Goal: Transaction & Acquisition: Book appointment/travel/reservation

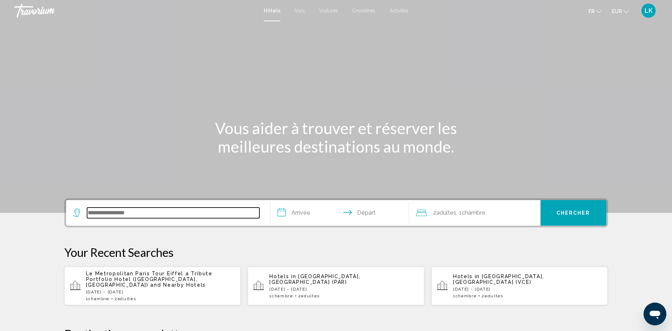
click at [147, 212] on input "Search widget" at bounding box center [173, 213] width 172 height 11
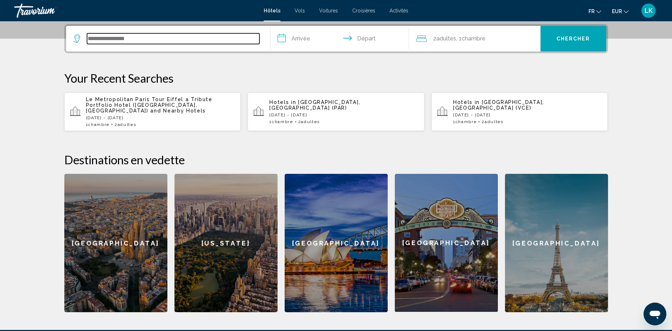
scroll to position [176, 0]
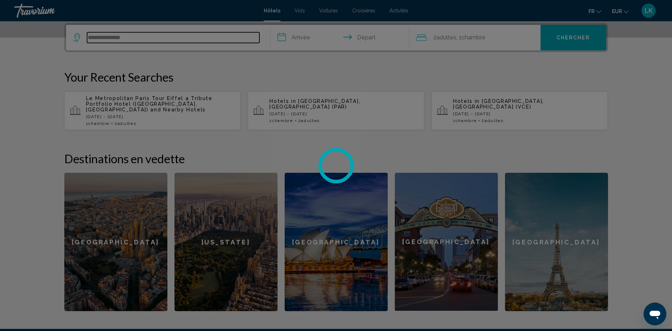
type input "**********"
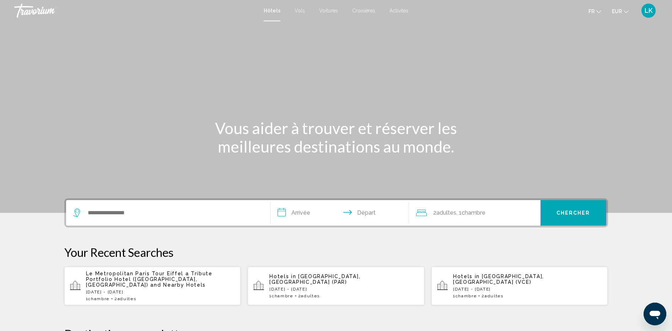
click at [129, 207] on div "Search widget" at bounding box center [168, 213] width 190 height 26
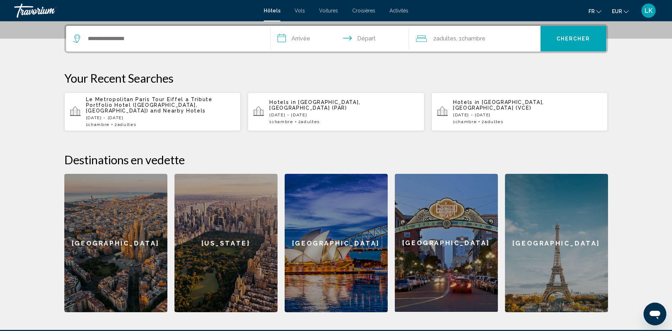
scroll to position [176, 0]
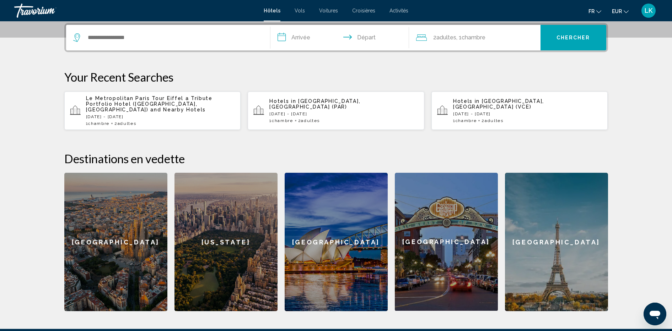
click at [114, 41] on div "Search widget" at bounding box center [168, 38] width 190 height 26
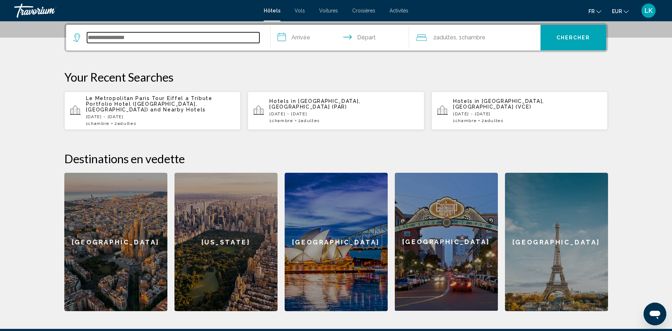
click at [113, 41] on input "Search widget" at bounding box center [173, 37] width 172 height 11
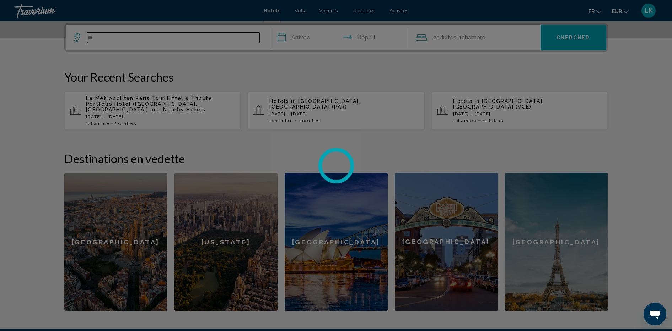
type input "*"
type input "**********"
click at [304, 36] on div at bounding box center [336, 165] width 672 height 331
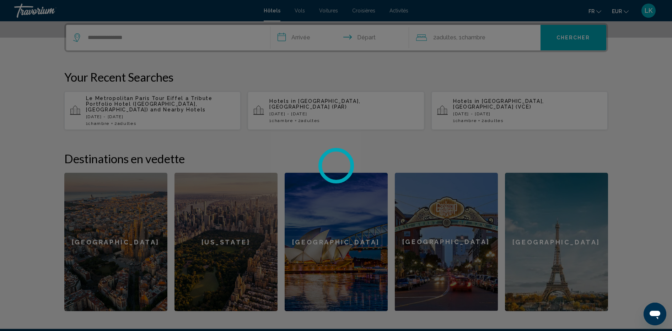
click at [187, 35] on div at bounding box center [336, 165] width 672 height 331
click at [142, 36] on div at bounding box center [336, 165] width 672 height 331
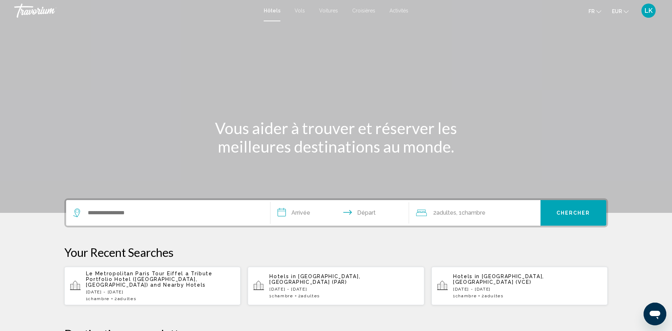
click at [317, 287] on p "[DATE] - [DATE]" at bounding box center [343, 289] width 149 height 5
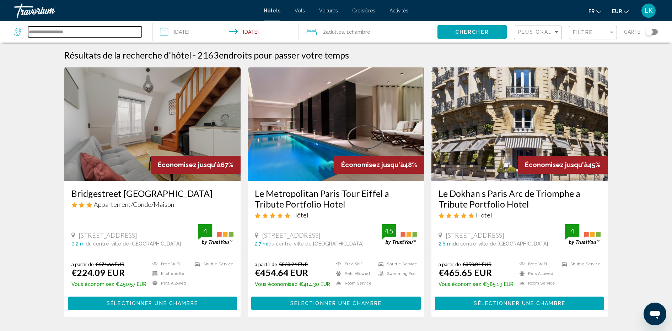
click at [130, 32] on input "**********" at bounding box center [85, 32] width 114 height 11
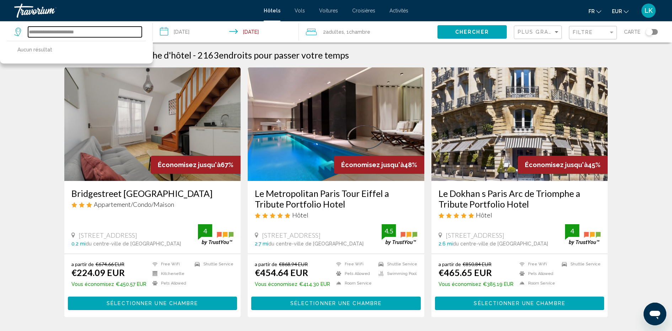
type input "**********"
click at [572, 29] on mat-form-field "Filtre" at bounding box center [593, 33] width 48 height 14
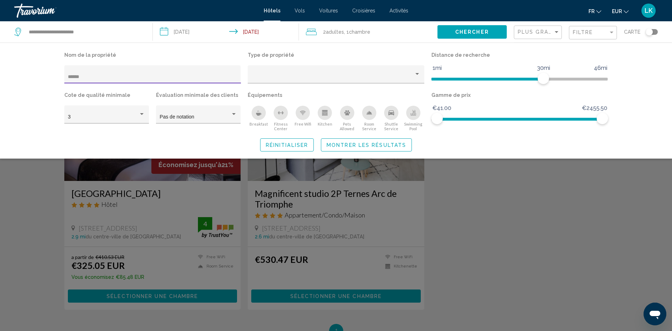
type input "******"
click at [97, 252] on div "Search widget" at bounding box center [336, 219] width 672 height 225
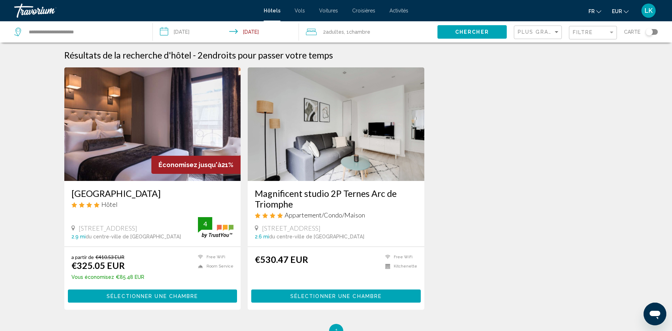
click at [167, 100] on img "Main content" at bounding box center [152, 125] width 177 height 114
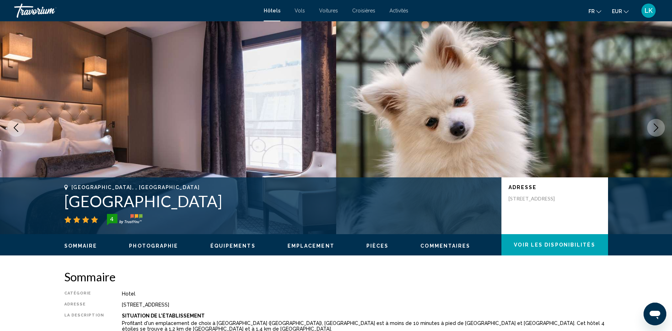
click at [647, 119] on button "Next image" at bounding box center [656, 128] width 18 height 18
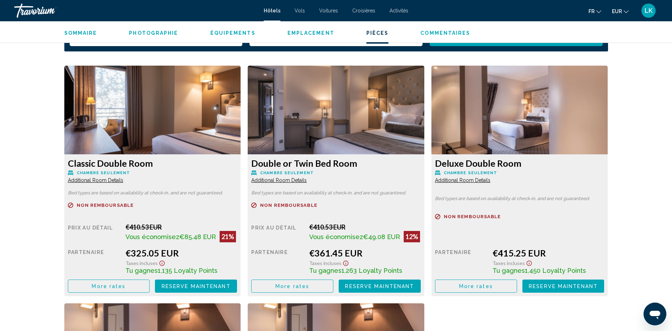
scroll to position [942, 0]
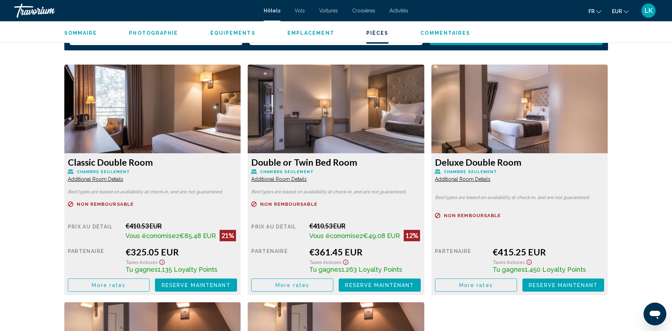
click at [653, 7] on div "LK" at bounding box center [648, 11] width 14 height 14
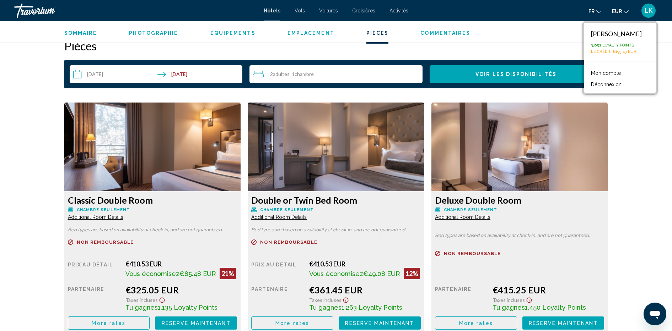
scroll to position [902, 0]
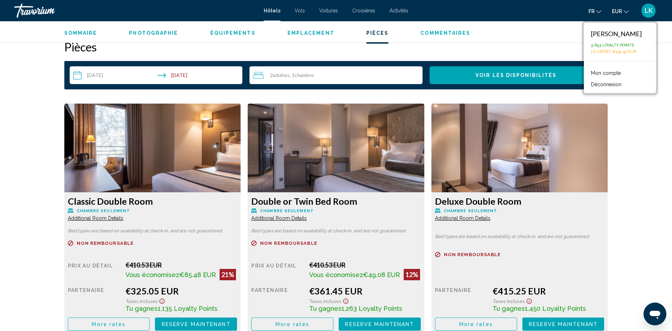
click at [36, 6] on div "Travorium" at bounding box center [49, 11] width 71 height 14
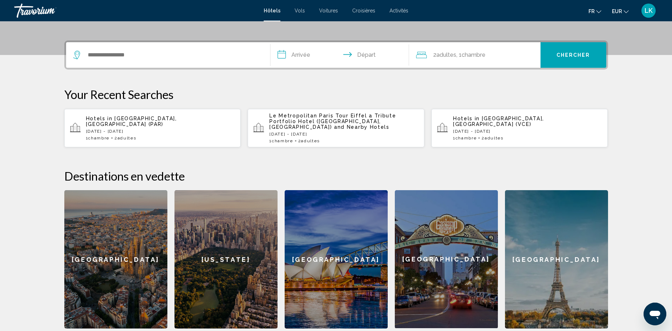
scroll to position [113, 0]
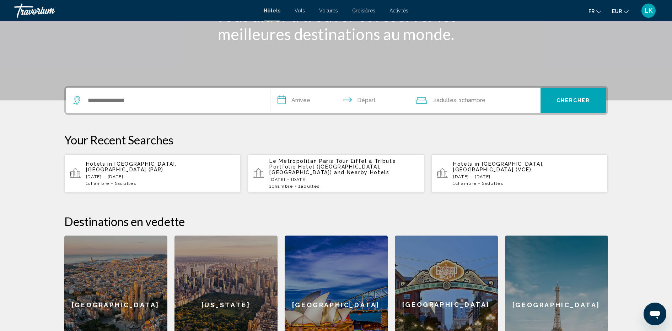
click at [142, 160] on app-hotels-recent-search "Hotels in [GEOGRAPHIC_DATA], [GEOGRAPHIC_DATA] ([GEOGRAPHIC_DATA]) [DATE] - [DA…" at bounding box center [152, 174] width 177 height 38
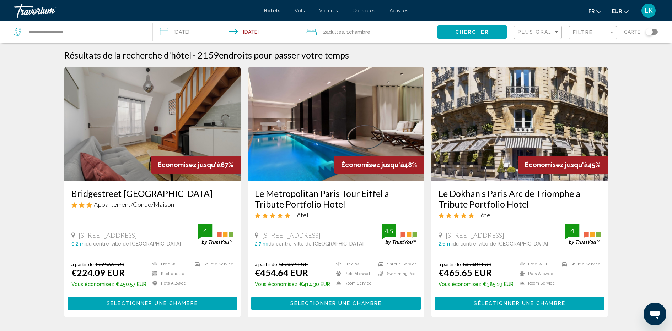
click at [595, 26] on button "Filtre" at bounding box center [593, 33] width 48 height 15
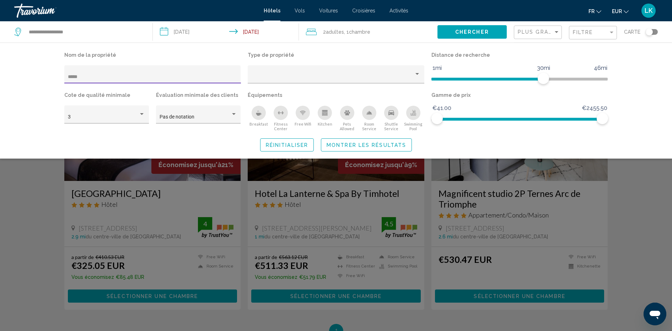
type input "*****"
click at [129, 171] on div "Search widget" at bounding box center [336, 219] width 672 height 225
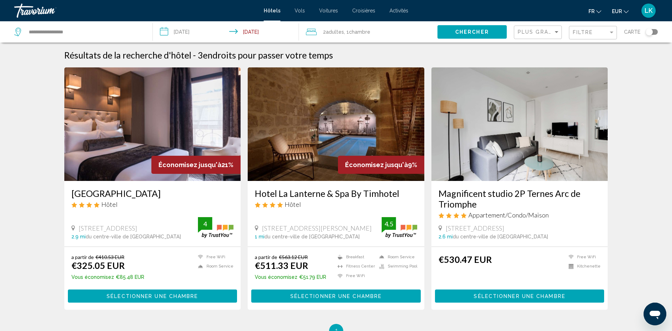
click at [382, 158] on div "Économisez jusqu'à 9%" at bounding box center [381, 165] width 86 height 18
click at [335, 115] on img "Main content" at bounding box center [336, 125] width 177 height 114
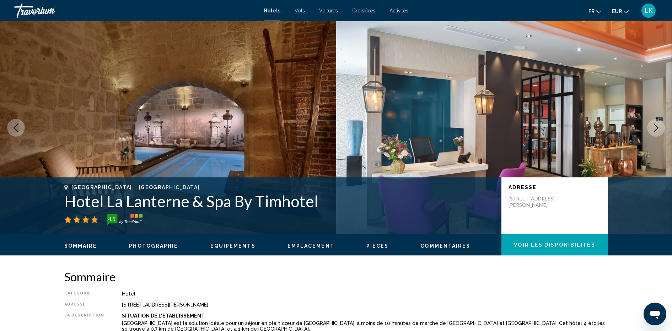
click at [657, 126] on icon "Next image" at bounding box center [656, 128] width 5 height 9
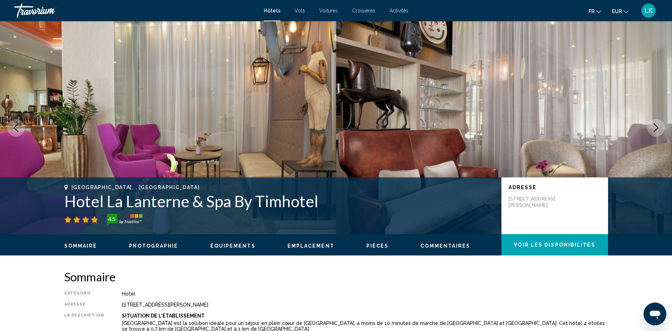
click at [657, 126] on icon "Next image" at bounding box center [656, 128] width 5 height 9
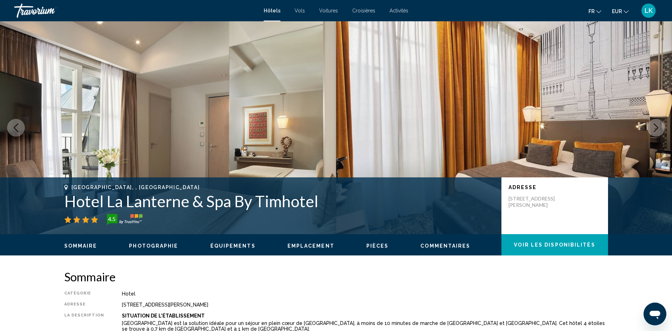
click at [657, 126] on icon "Next image" at bounding box center [656, 128] width 5 height 9
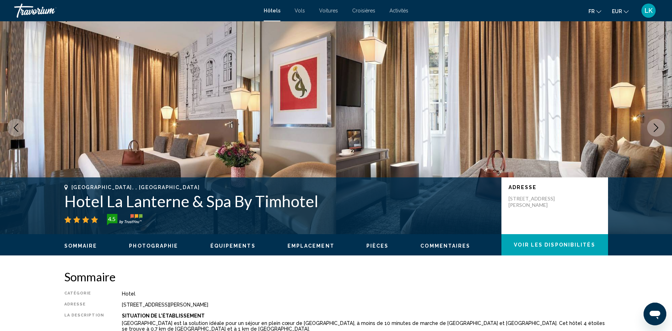
click at [657, 126] on icon "Next image" at bounding box center [656, 128] width 5 height 9
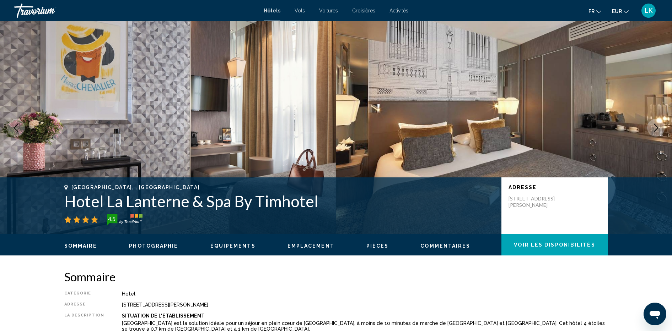
click at [657, 126] on icon "Next image" at bounding box center [656, 128] width 5 height 9
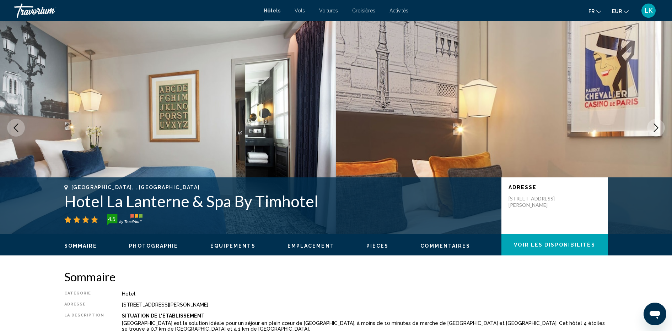
click at [657, 126] on icon "Next image" at bounding box center [656, 128] width 5 height 9
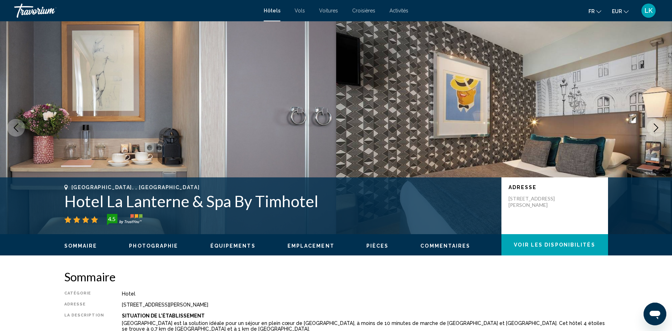
click at [657, 126] on icon "Next image" at bounding box center [656, 128] width 5 height 9
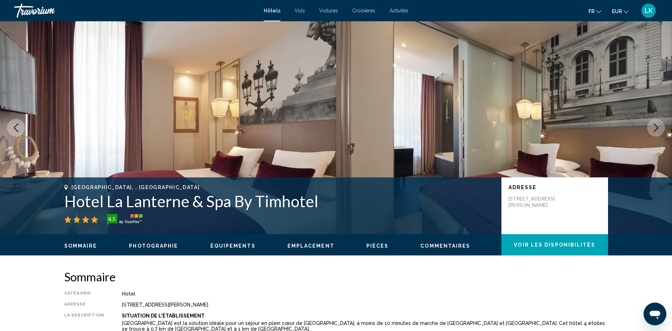
click at [657, 126] on icon "Next image" at bounding box center [656, 128] width 5 height 9
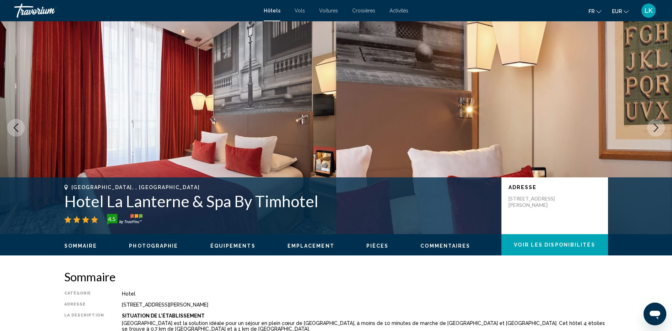
click at [657, 126] on icon "Next image" at bounding box center [656, 128] width 5 height 9
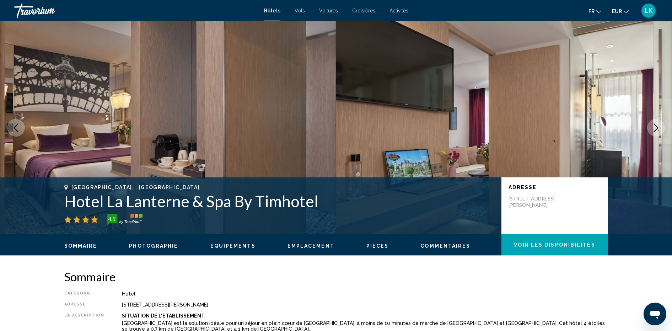
click at [657, 126] on icon "Next image" at bounding box center [656, 128] width 5 height 9
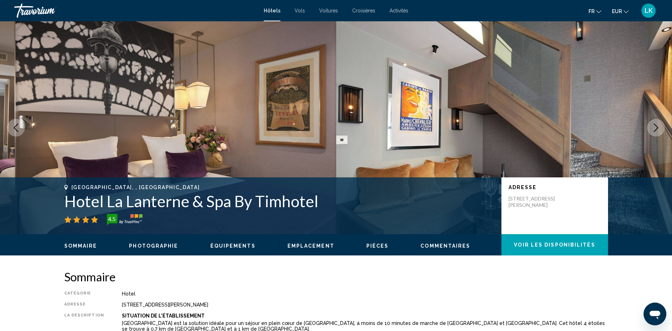
click at [657, 126] on icon "Next image" at bounding box center [656, 128] width 5 height 9
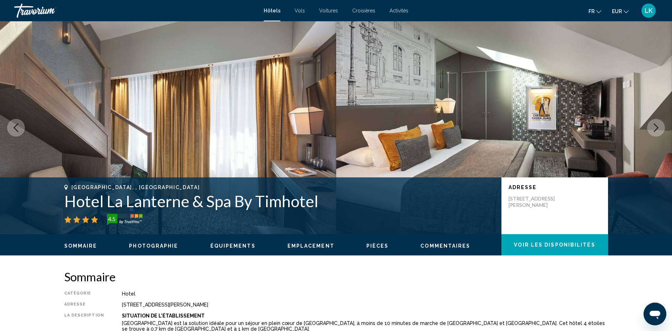
click at [657, 126] on icon "Next image" at bounding box center [656, 128] width 5 height 9
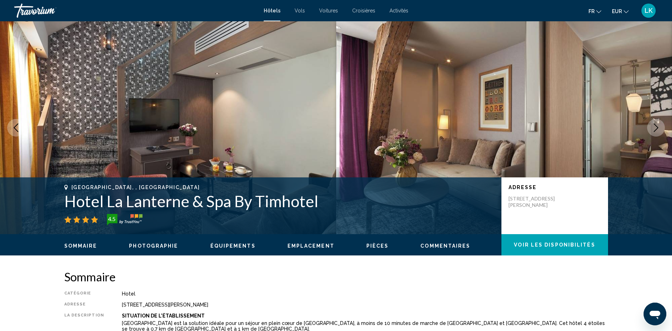
click at [657, 126] on icon "Next image" at bounding box center [656, 128] width 5 height 9
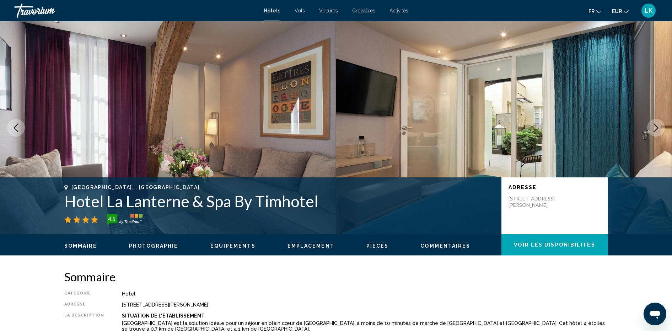
click at [657, 126] on icon "Next image" at bounding box center [656, 128] width 5 height 9
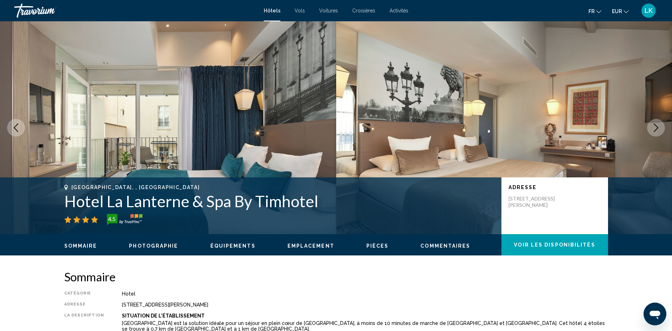
click at [657, 126] on icon "Next image" at bounding box center [656, 128] width 5 height 9
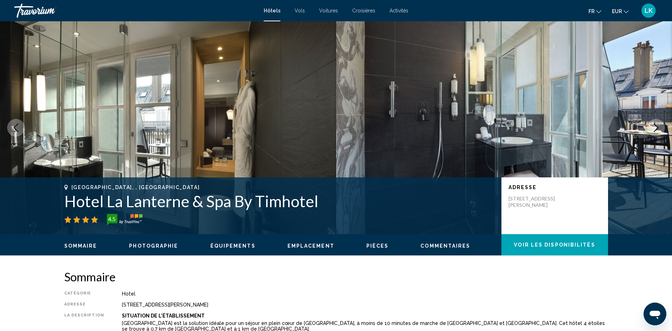
click at [657, 126] on icon "Next image" at bounding box center [656, 128] width 5 height 9
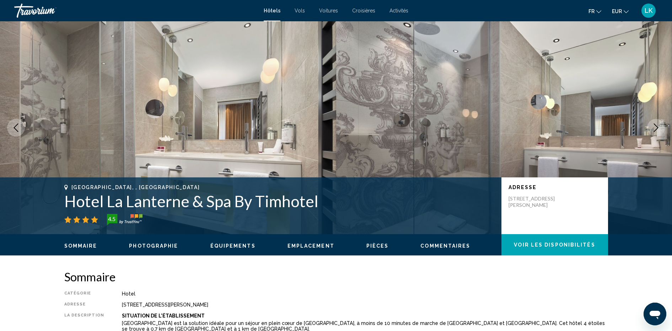
click at [657, 126] on icon "Next image" at bounding box center [656, 128] width 5 height 9
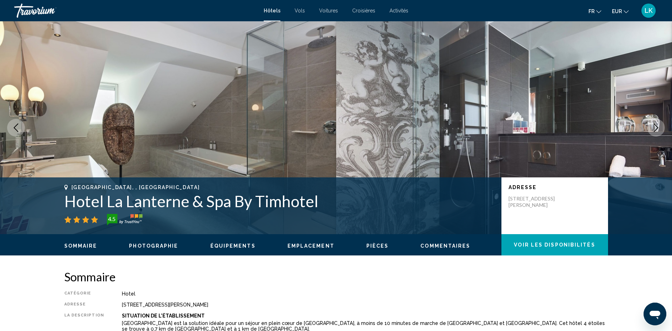
click at [657, 126] on icon "Next image" at bounding box center [656, 128] width 5 height 9
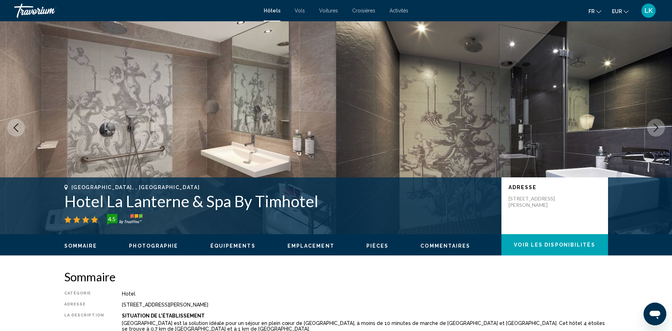
click at [657, 126] on icon "Next image" at bounding box center [656, 128] width 5 height 9
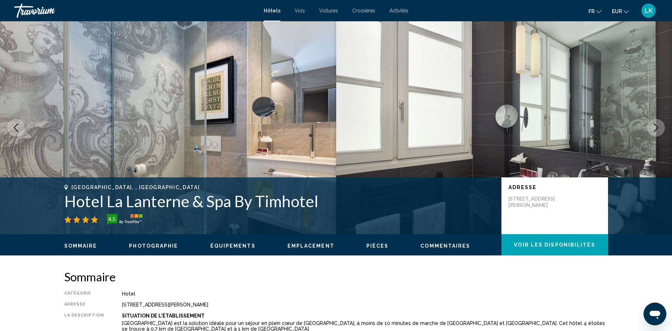
click at [657, 126] on icon "Next image" at bounding box center [656, 128] width 5 height 9
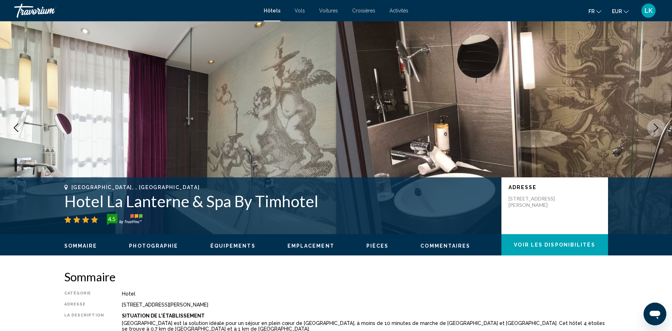
click at [657, 126] on icon "Next image" at bounding box center [656, 128] width 5 height 9
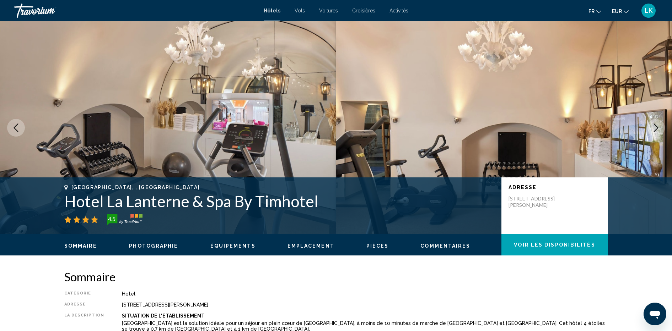
click at [657, 126] on icon "Next image" at bounding box center [656, 128] width 5 height 9
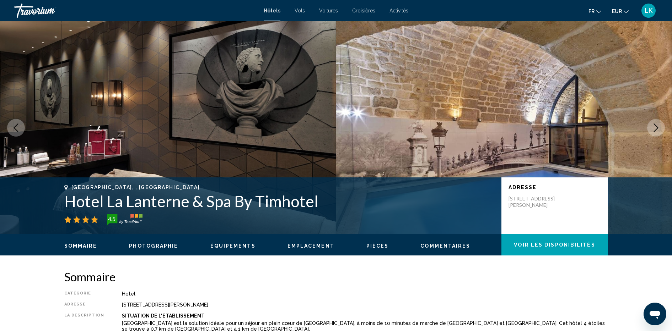
click at [657, 126] on icon "Next image" at bounding box center [656, 128] width 5 height 9
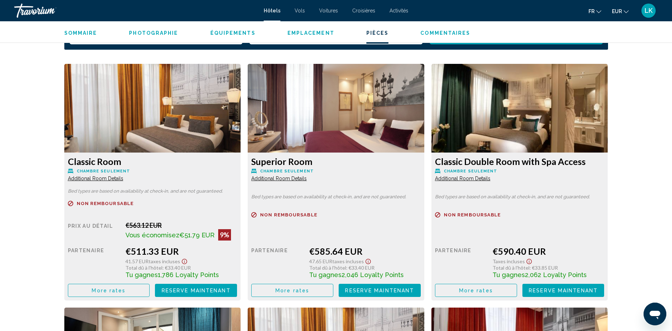
scroll to position [956, 0]
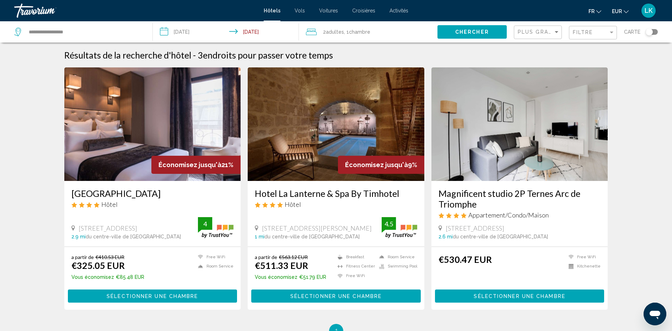
click at [138, 125] on img "Main content" at bounding box center [152, 125] width 177 height 114
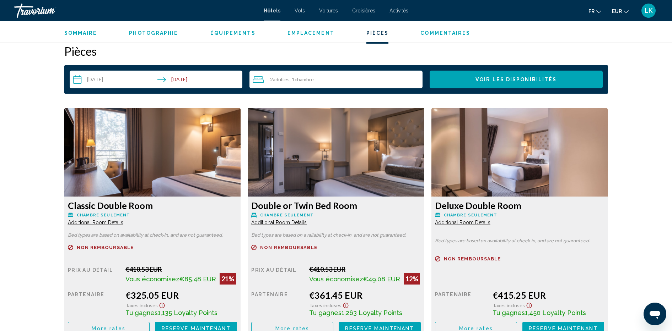
scroll to position [942, 0]
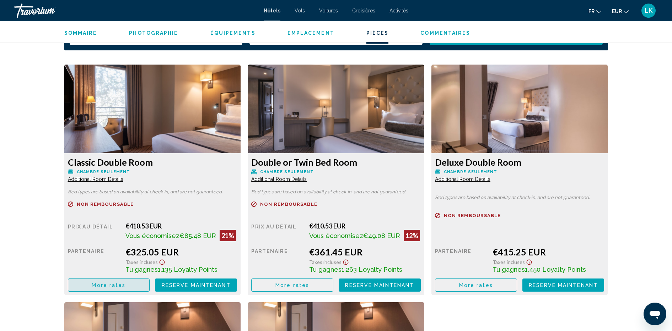
click at [94, 288] on span "More rates" at bounding box center [109, 286] width 34 height 6
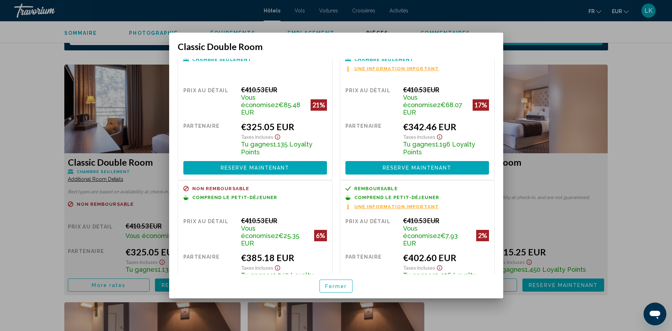
scroll to position [38, 0]
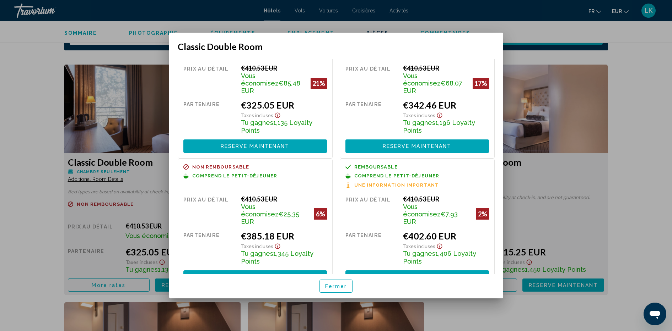
click at [653, 115] on div at bounding box center [336, 165] width 672 height 331
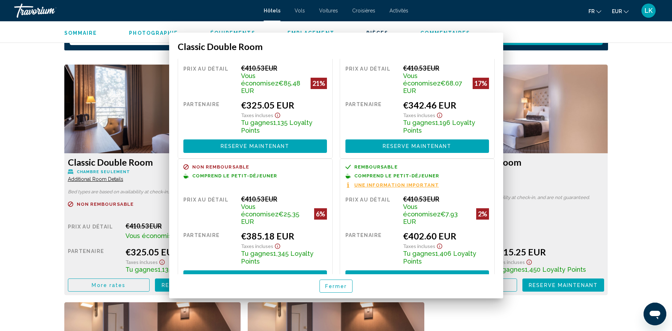
scroll to position [942, 0]
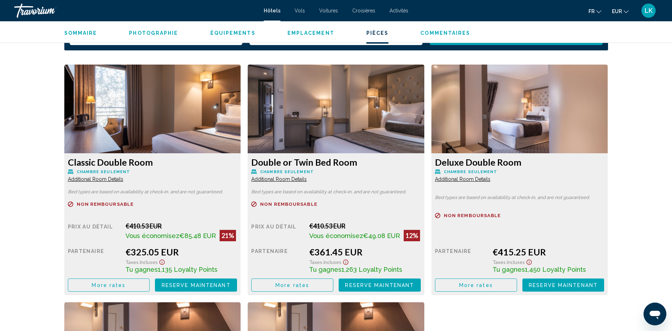
click at [104, 284] on span "More rates" at bounding box center [109, 286] width 34 height 6
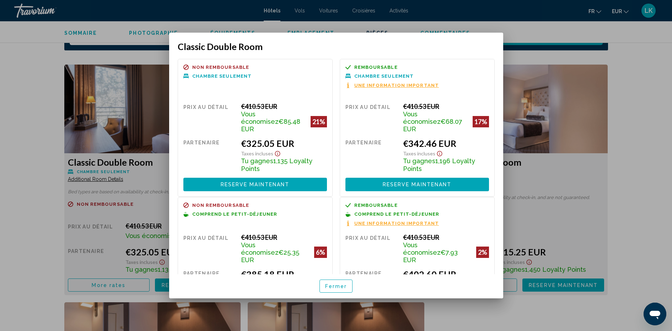
scroll to position [38, 0]
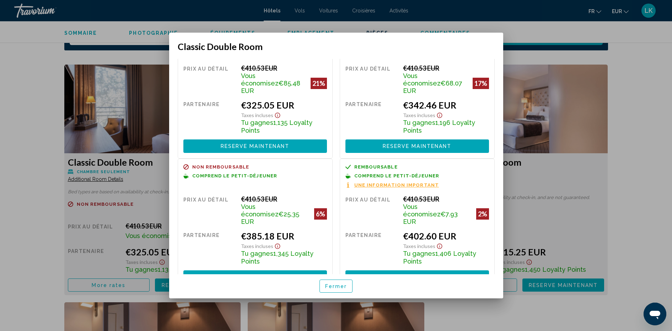
click at [648, 109] on div at bounding box center [336, 165] width 672 height 331
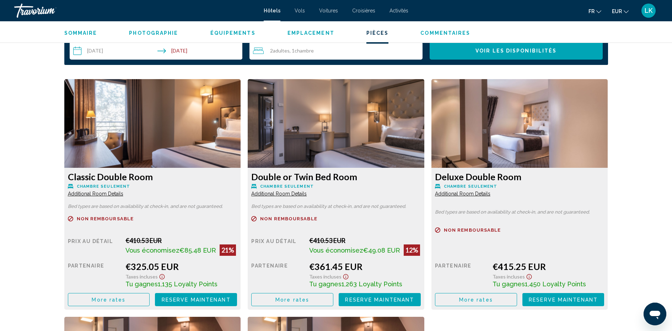
scroll to position [945, 0]
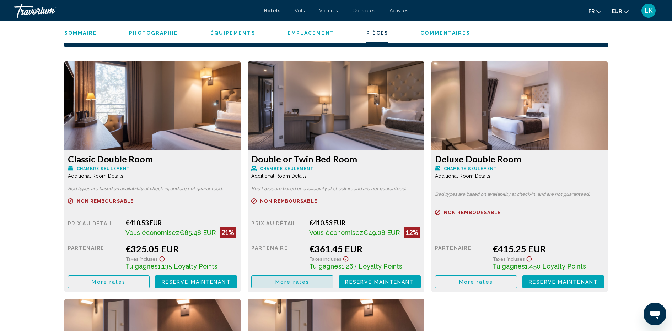
click at [309, 283] on button "More rates" at bounding box center [292, 282] width 82 height 13
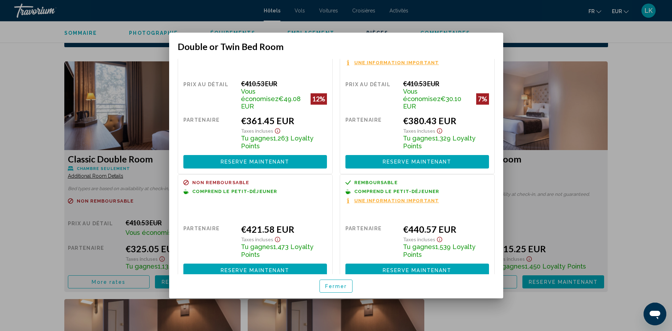
scroll to position [23, 0]
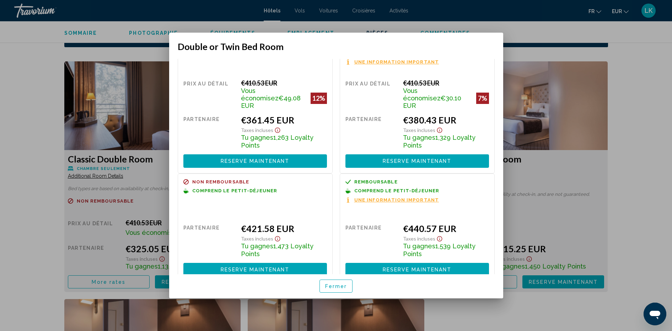
click at [651, 183] on div at bounding box center [336, 165] width 672 height 331
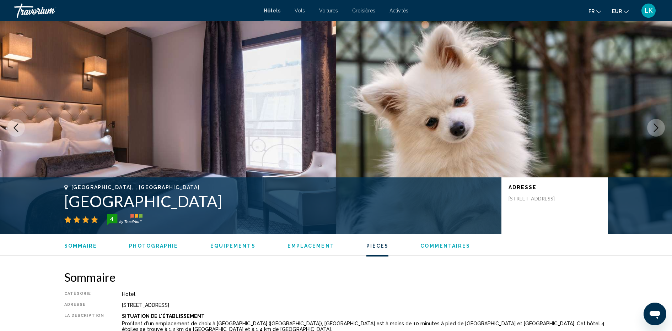
scroll to position [945, 0]
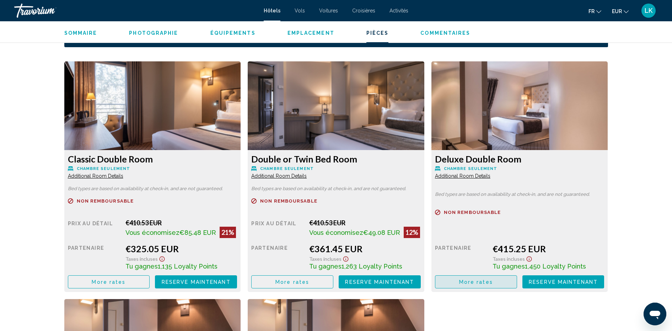
click at [478, 282] on span "More rates" at bounding box center [476, 283] width 34 height 6
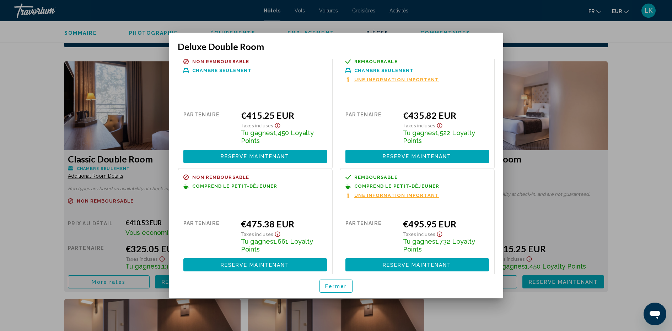
scroll to position [9, 0]
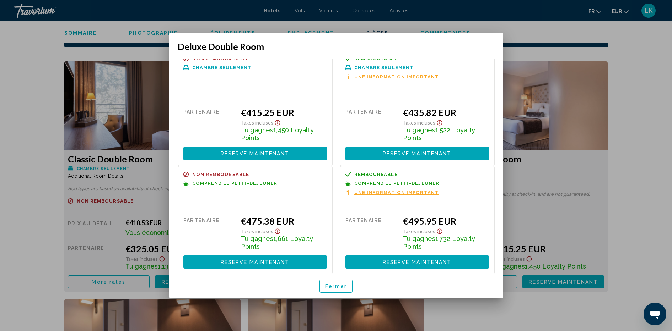
click at [637, 79] on div at bounding box center [336, 165] width 672 height 331
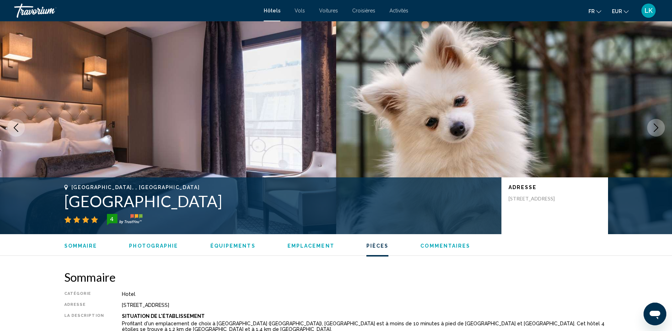
scroll to position [945, 0]
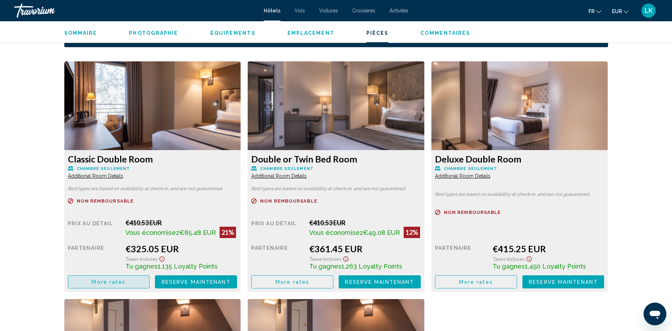
click at [90, 286] on button "More rates" at bounding box center [109, 282] width 82 height 13
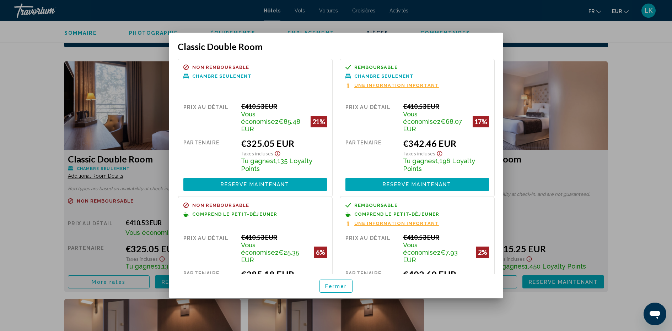
scroll to position [38, 0]
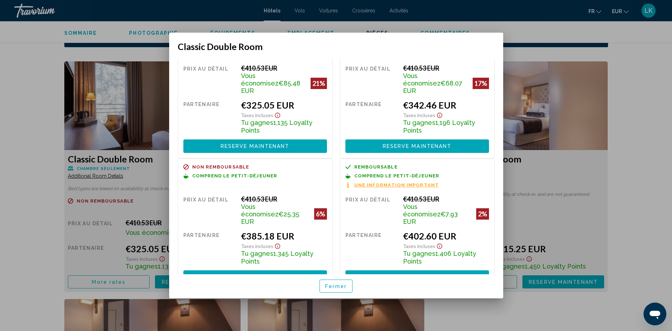
click at [617, 191] on div at bounding box center [336, 165] width 672 height 331
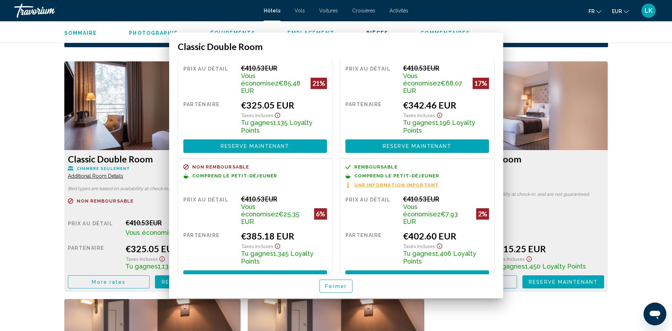
scroll to position [945, 0]
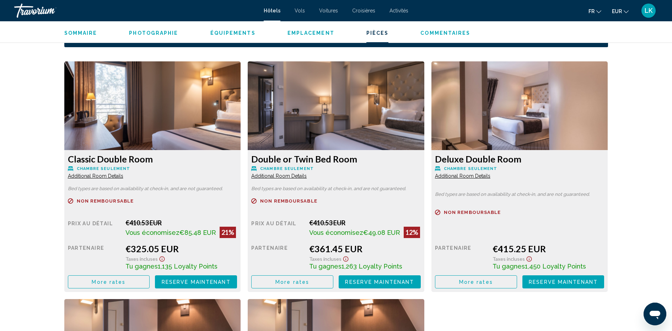
click at [125, 282] on span "More rates" at bounding box center [109, 283] width 34 height 6
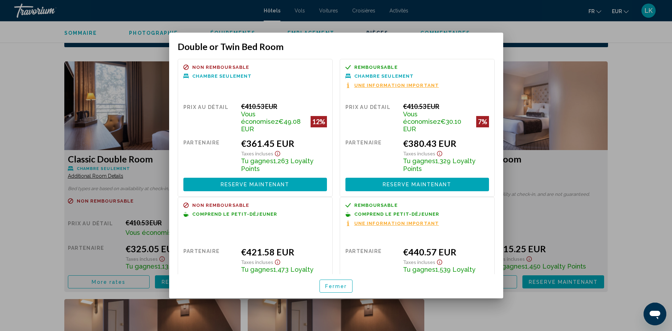
scroll to position [23, 0]
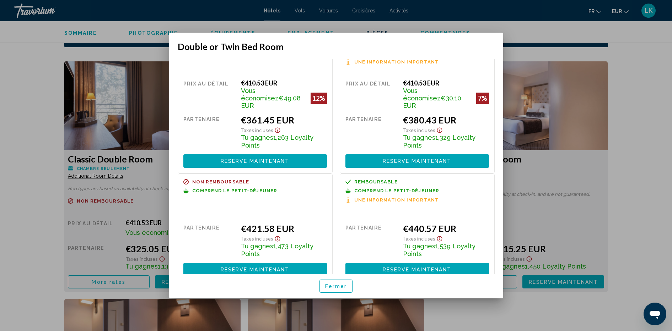
click at [667, 216] on div at bounding box center [336, 165] width 672 height 331
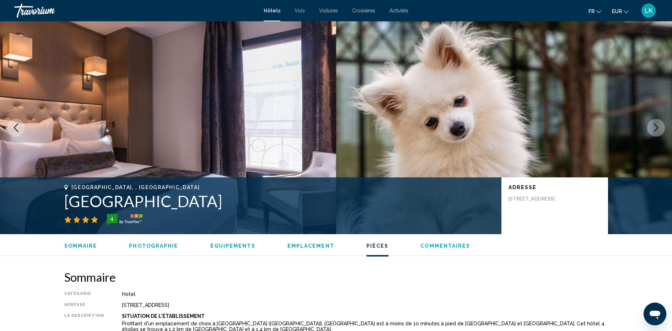
scroll to position [945, 0]
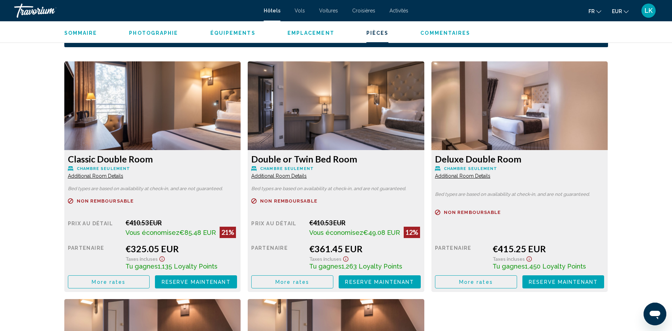
click at [35, 195] on div "[GEOGRAPHIC_DATA], , [GEOGRAPHIC_DATA] [GEOGRAPHIC_DATA] 4 Adresse [STREET_ADDR…" at bounding box center [336, 1] width 672 height 1848
click at [87, 279] on button "More rates" at bounding box center [109, 282] width 82 height 13
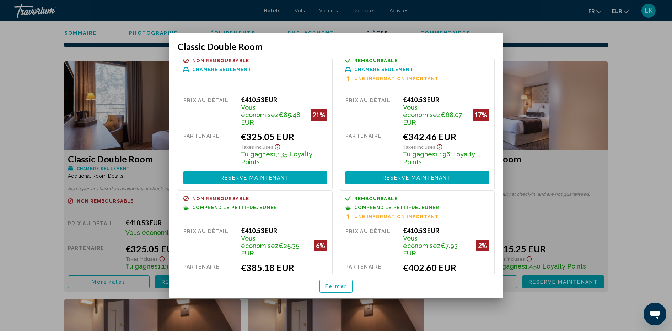
scroll to position [7, 0]
click at [663, 145] on div at bounding box center [336, 165] width 672 height 331
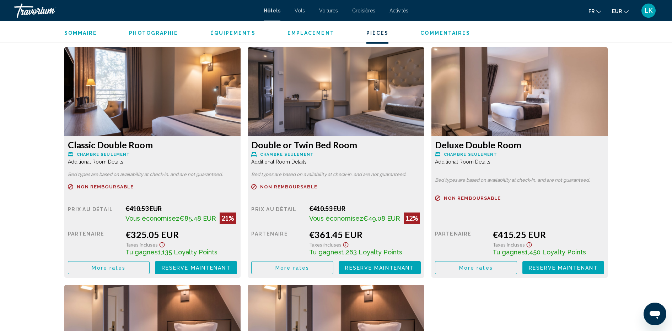
scroll to position [669, 0]
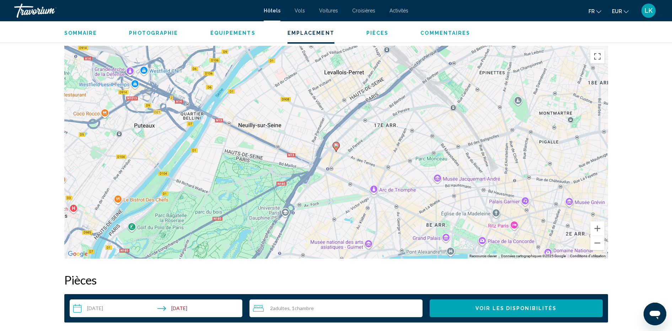
click at [109, 306] on input "**********" at bounding box center [158, 310] width 176 height 20
click at [117, 301] on input "**********" at bounding box center [158, 310] width 176 height 20
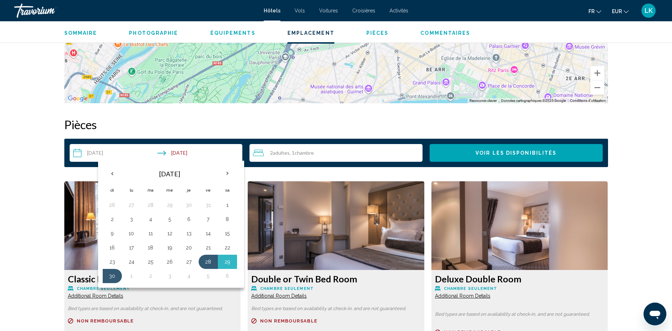
scroll to position [829, 0]
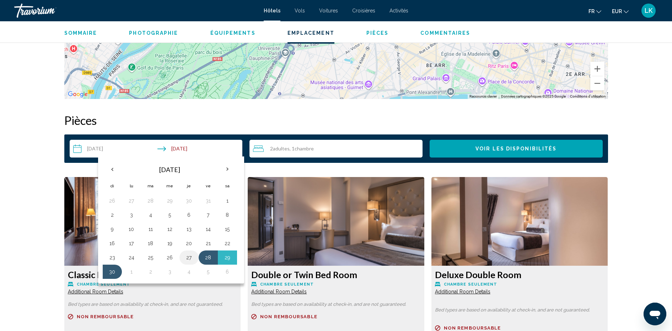
click at [189, 257] on button "27" at bounding box center [188, 258] width 11 height 10
click at [110, 271] on button "30" at bounding box center [112, 272] width 11 height 10
type input "**********"
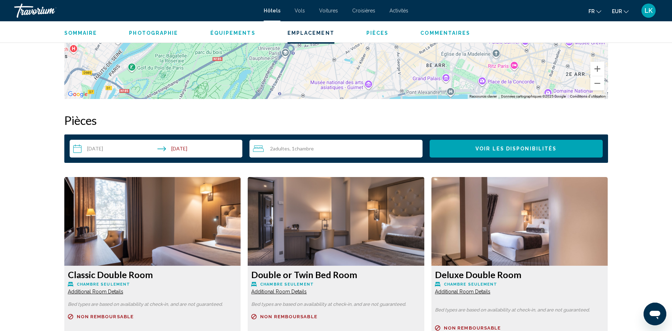
click at [476, 144] on button "Voir les disponibilités" at bounding box center [516, 149] width 173 height 18
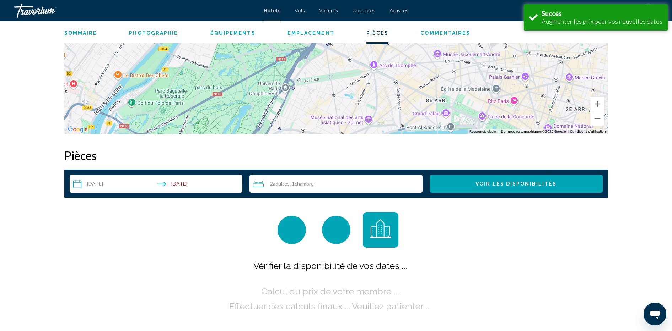
scroll to position [899, 0]
